Goal: Information Seeking & Learning: Learn about a topic

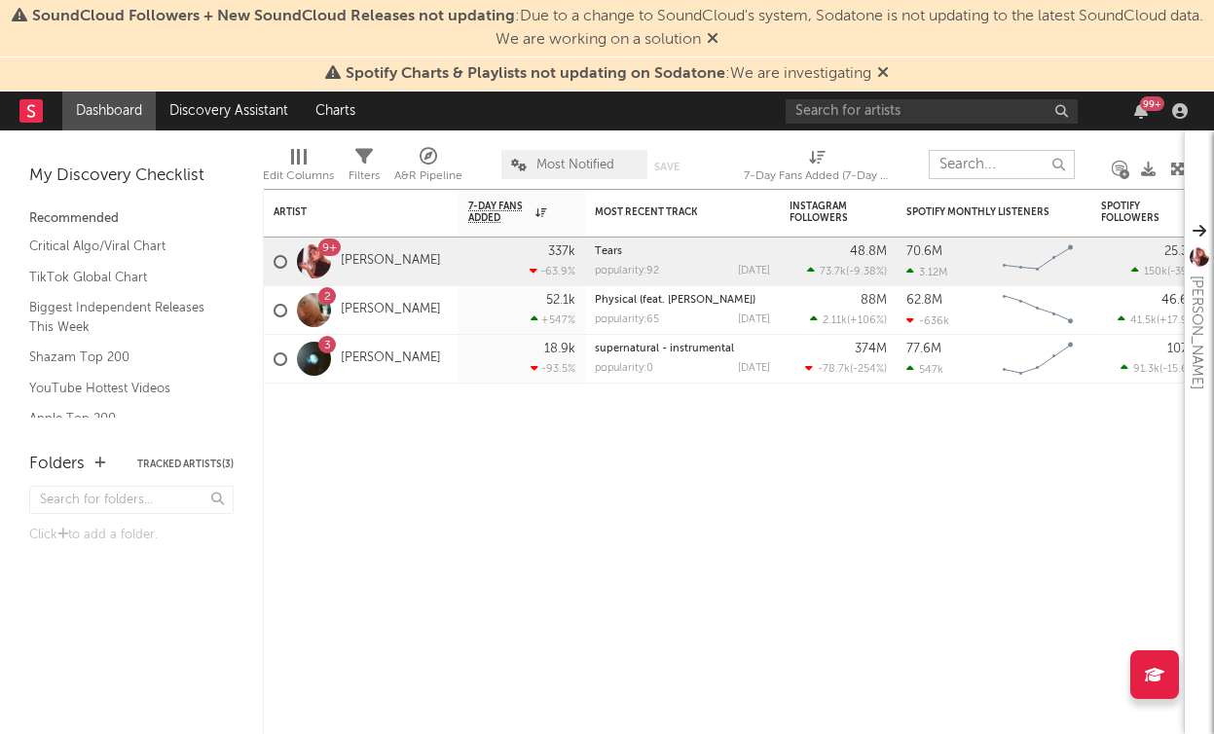
click at [988, 166] on input "text" at bounding box center [1002, 164] width 146 height 29
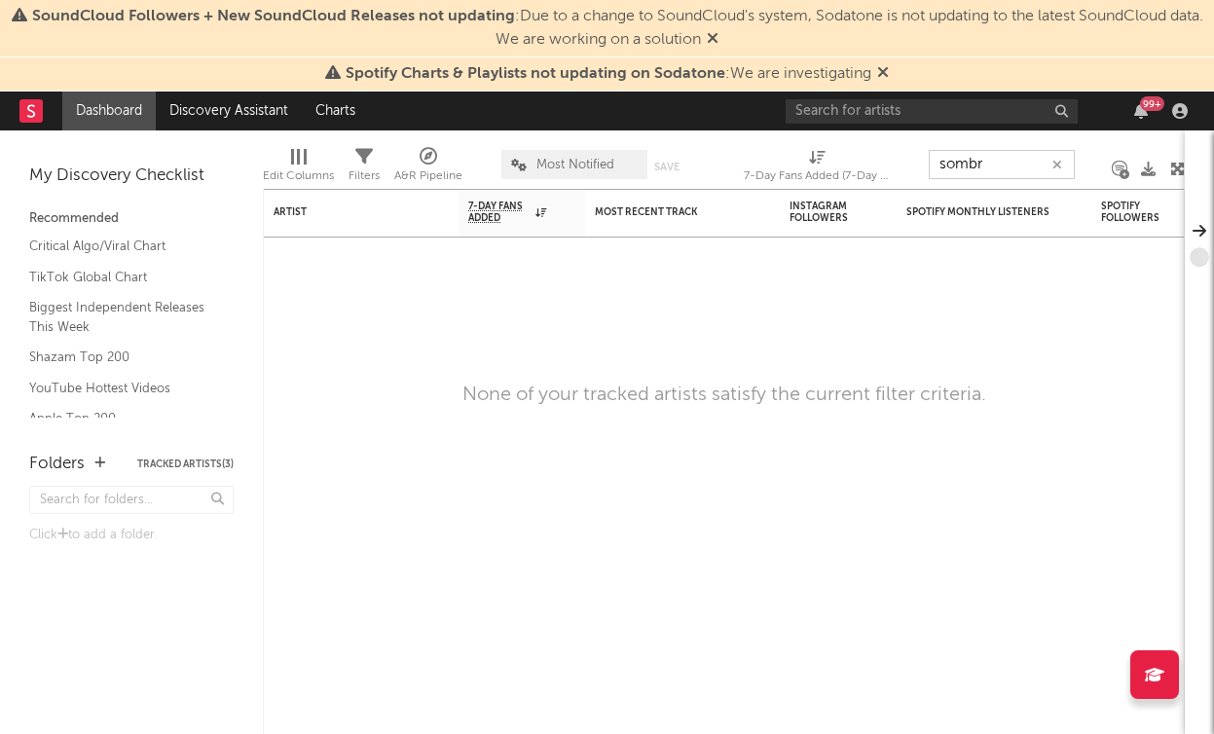
type input "sombr"
click at [966, 116] on input "text" at bounding box center [932, 111] width 292 height 24
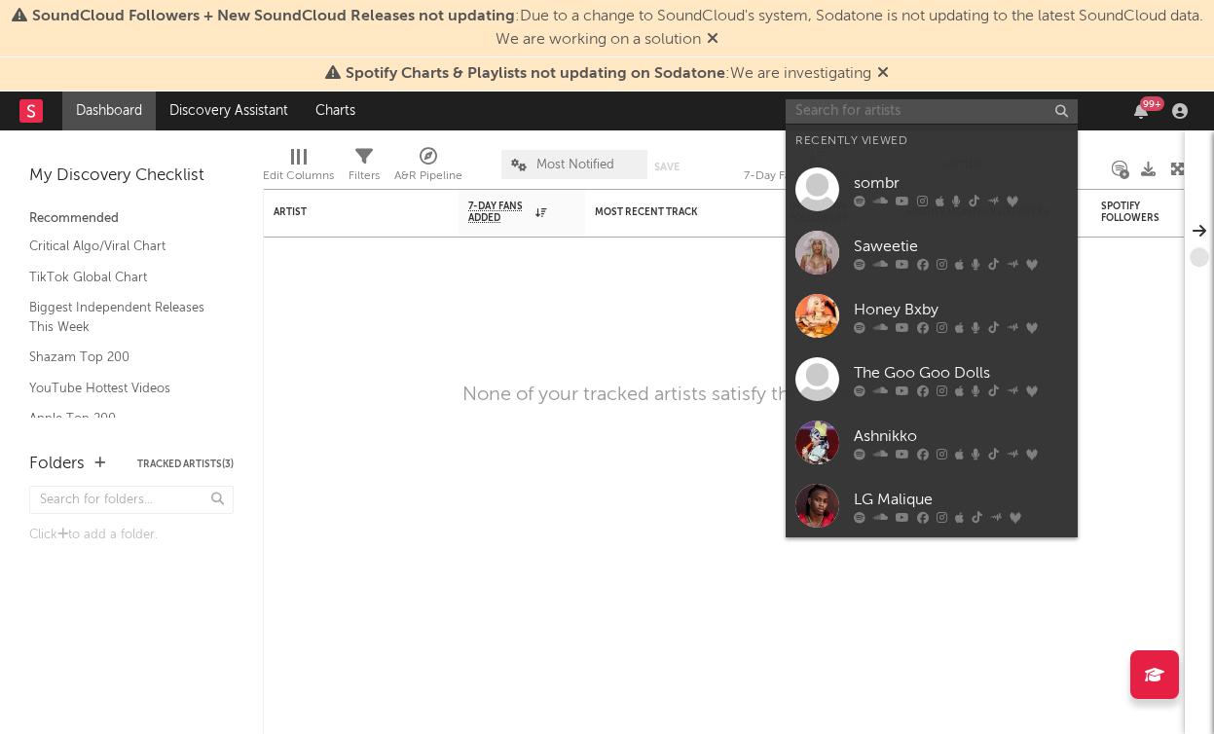
type input "s"
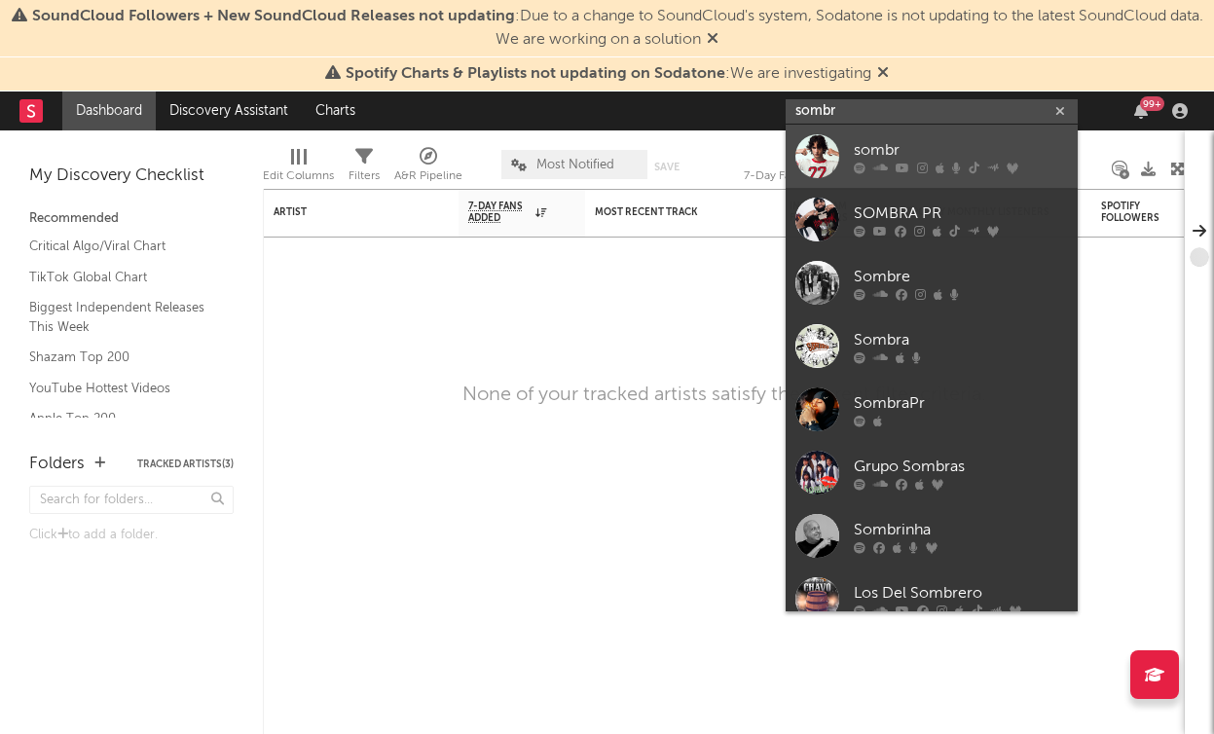
type input "sombr"
click at [879, 144] on div "sombr" at bounding box center [961, 149] width 214 height 23
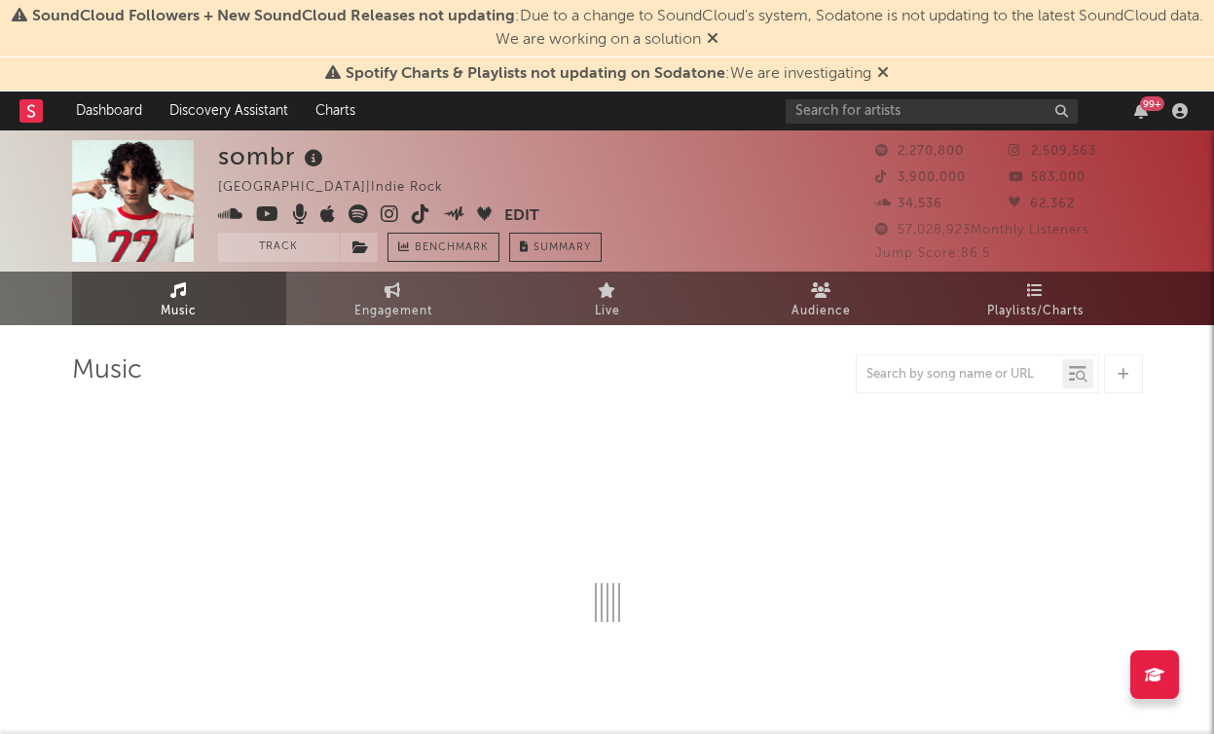
select select "6m"
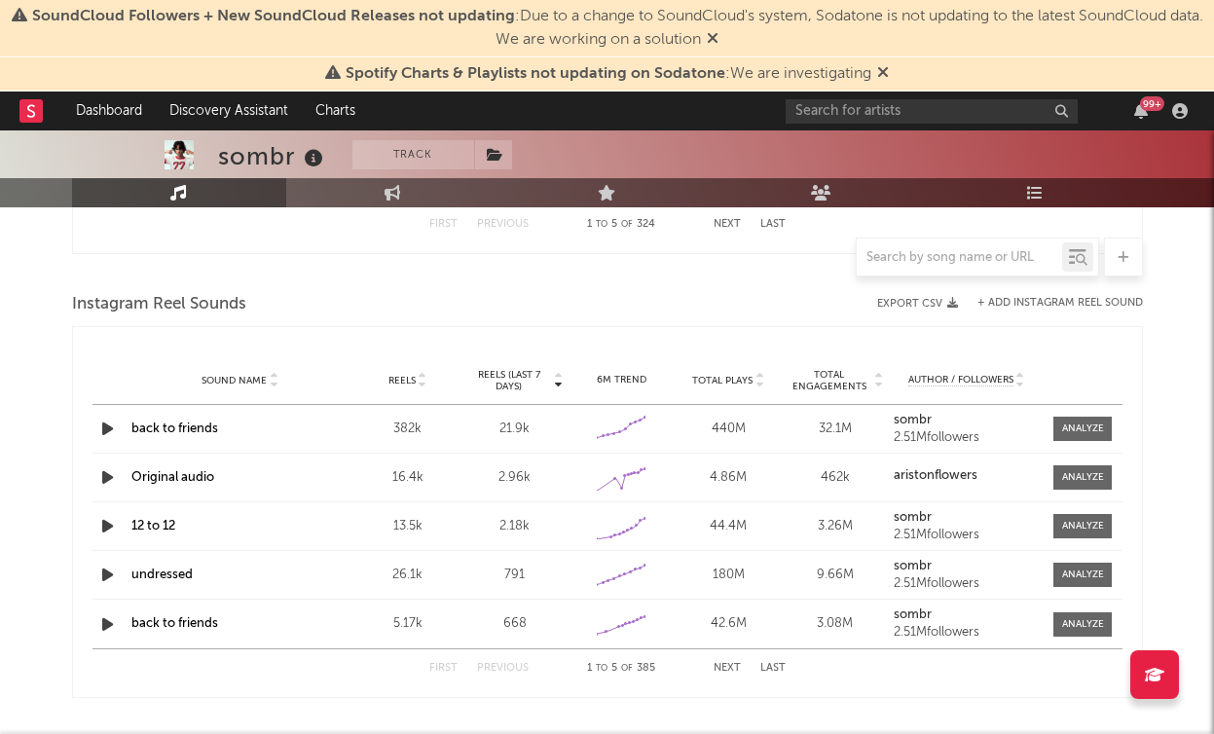
scroll to position [1720, 0]
click at [950, 539] on div "2.51M followers" at bounding box center [967, 535] width 146 height 14
click at [1074, 518] on div at bounding box center [1084, 525] width 42 height 15
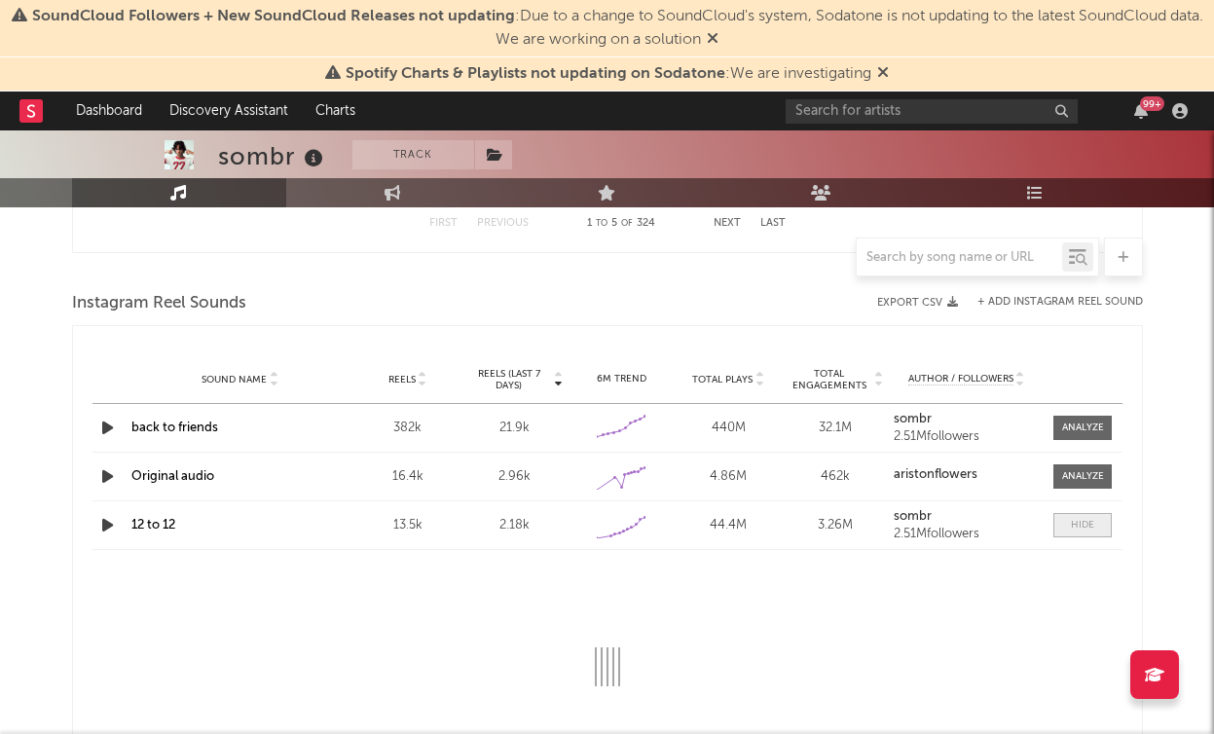
select select "1w"
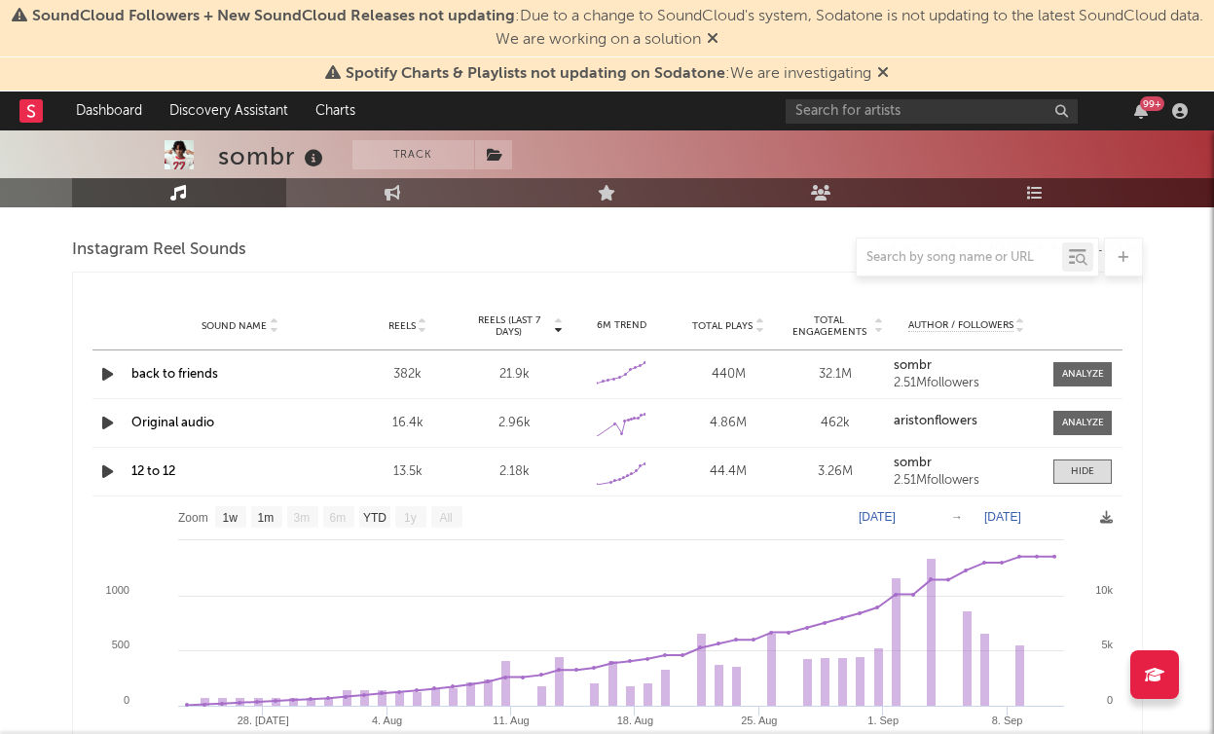
scroll to position [1772, 0]
